Goal: Find specific page/section: Find specific page/section

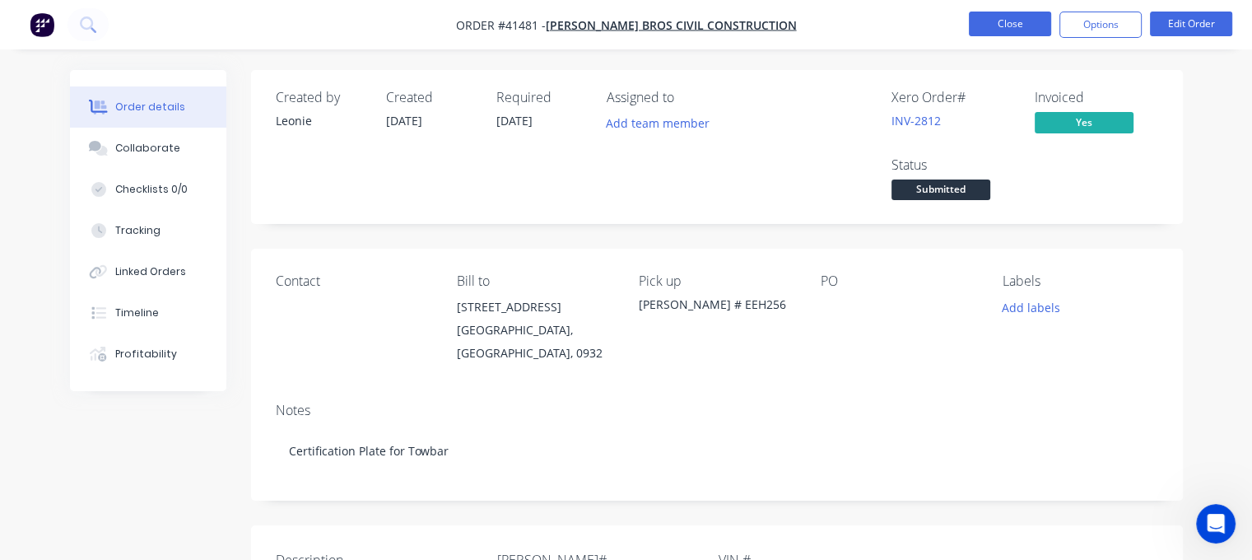
click at [1013, 22] on button "Close" at bounding box center [1010, 24] width 82 height 25
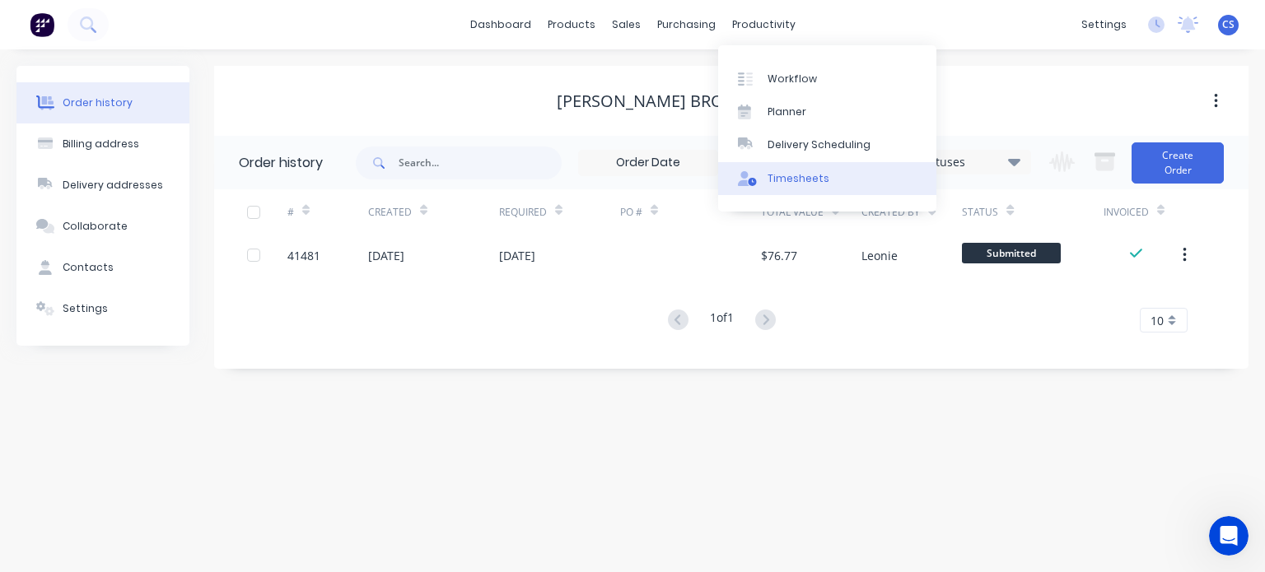
click at [788, 180] on div "Timesheets" at bounding box center [798, 178] width 62 height 15
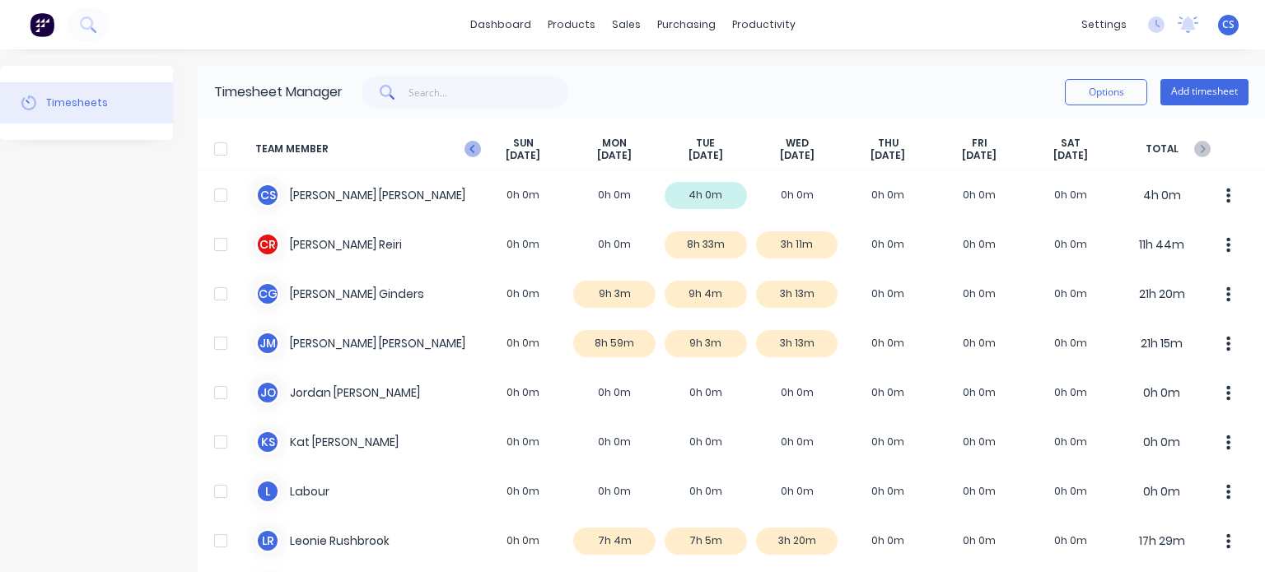
click at [475, 150] on icon "button" at bounding box center [472, 149] width 16 height 16
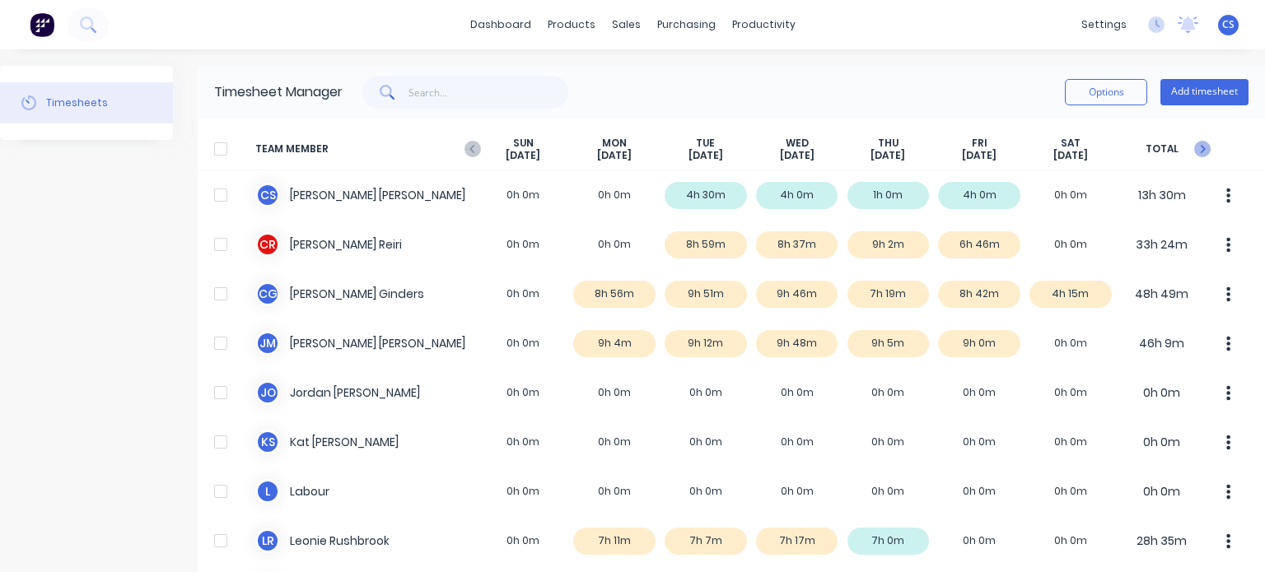
click at [1201, 148] on icon "button" at bounding box center [1203, 149] width 5 height 8
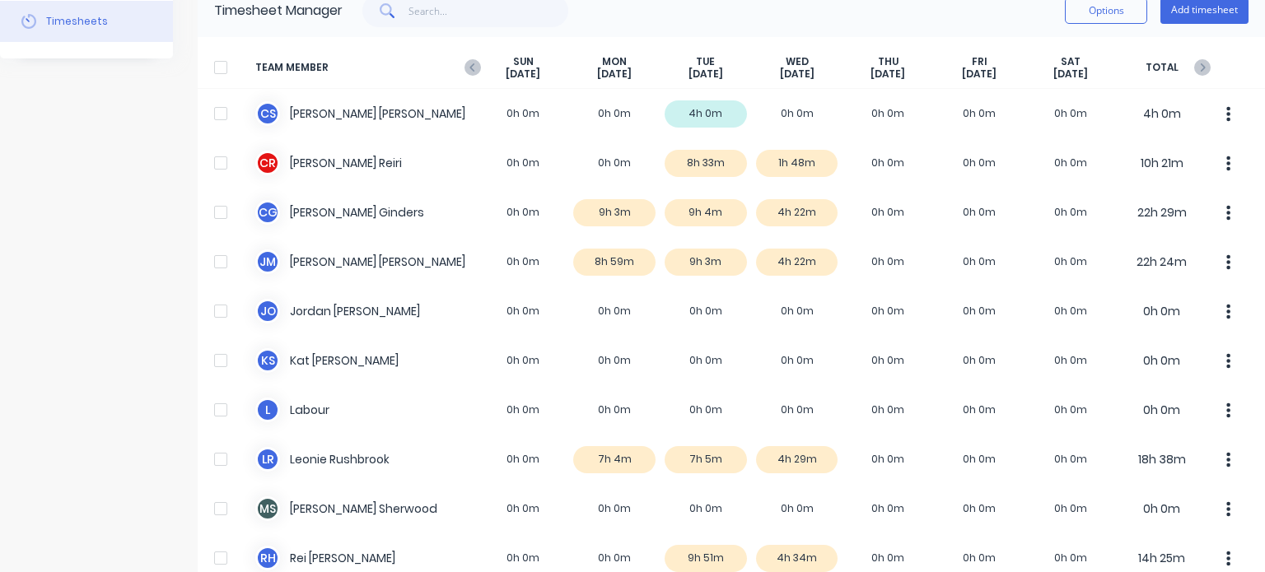
scroll to position [247, 0]
